Goal: Use online tool/utility: Utilize a website feature to perform a specific function

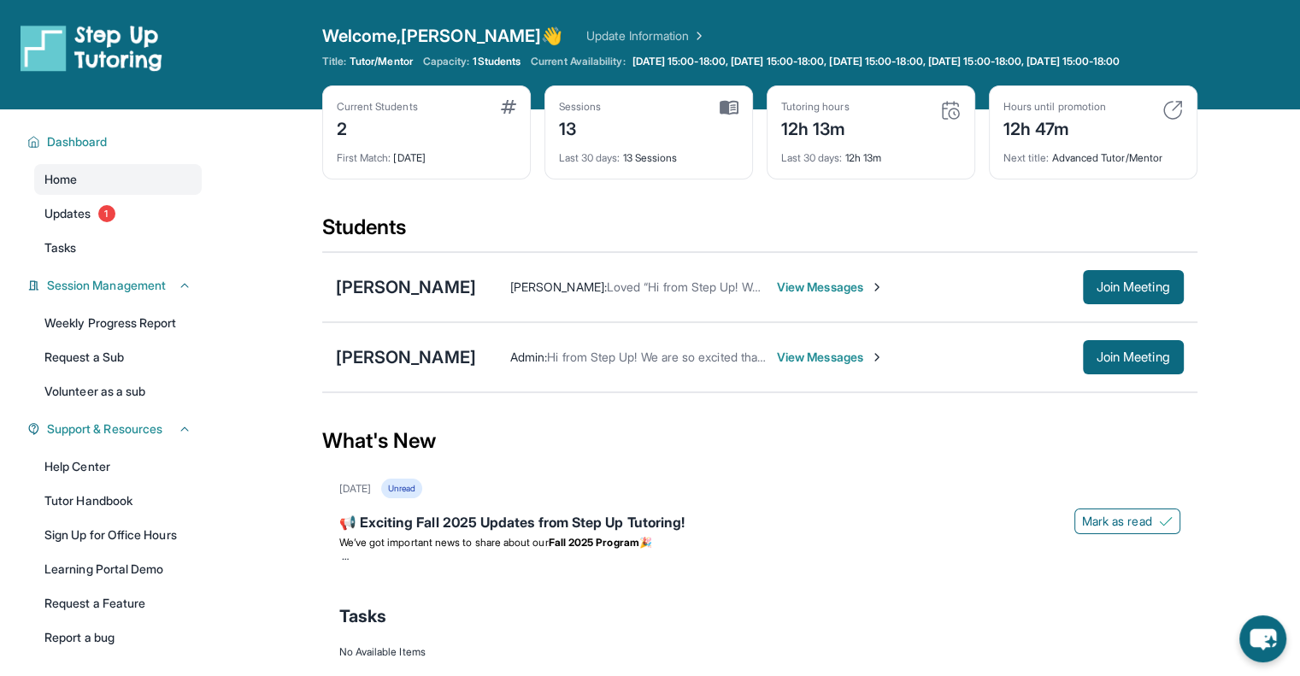
click at [1128, 290] on button "Join Meeting" at bounding box center [1133, 287] width 101 height 34
click at [1134, 304] on button "Join Meeting" at bounding box center [1133, 287] width 101 height 34
click at [414, 298] on div "[PERSON_NAME]" at bounding box center [406, 287] width 140 height 24
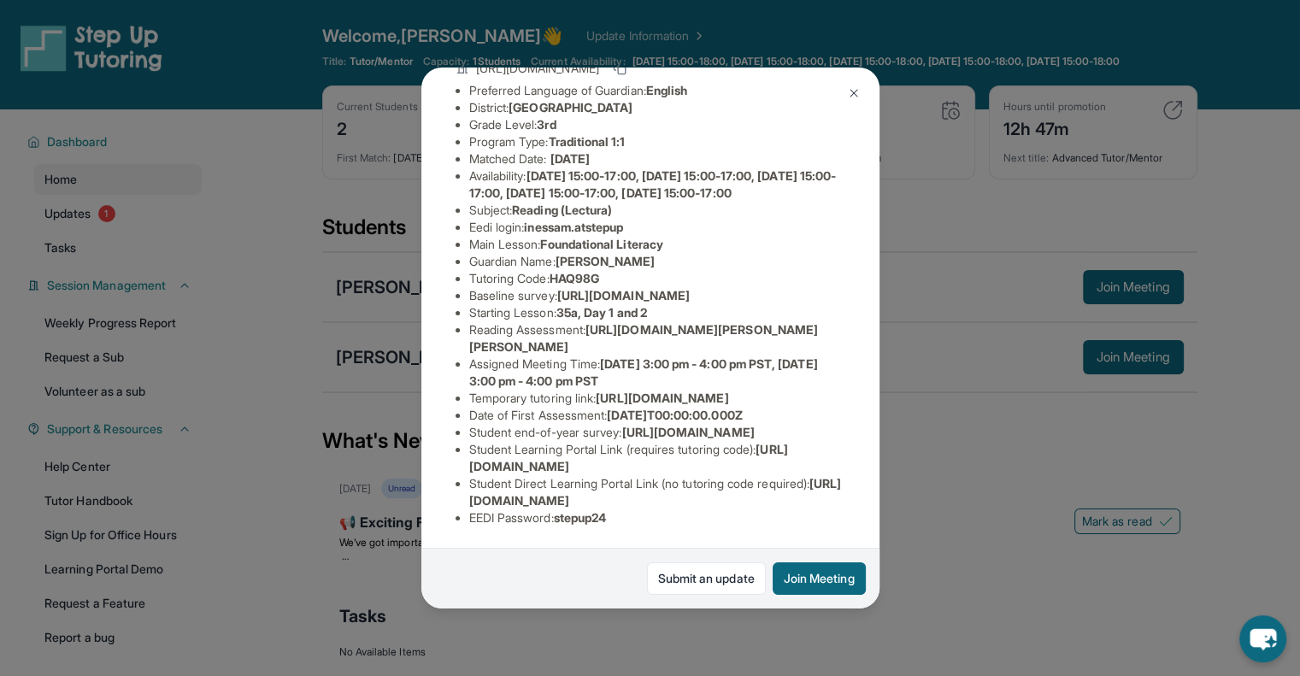
scroll to position [299, 0]
click at [849, 87] on img at bounding box center [854, 93] width 14 height 14
